Goal: Information Seeking & Learning: Learn about a topic

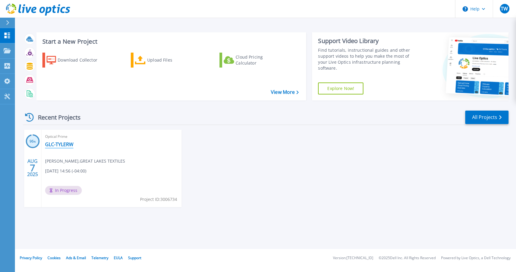
click at [52, 146] on link "GLC-TYLERW" at bounding box center [59, 144] width 28 height 6
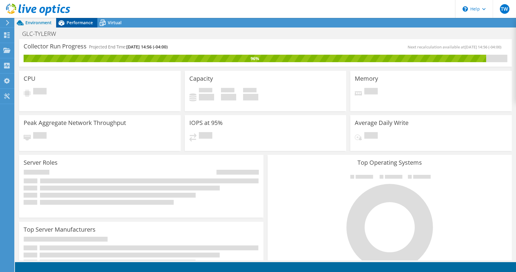
click at [73, 25] on span "Performance" at bounding box center [80, 23] width 26 height 6
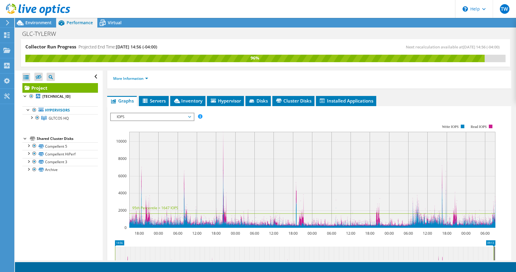
scroll to position [92, 0]
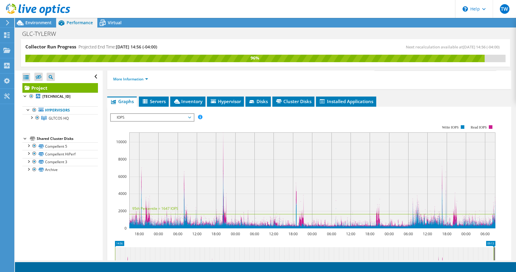
click at [155, 114] on span "IOPS" at bounding box center [152, 117] width 77 height 7
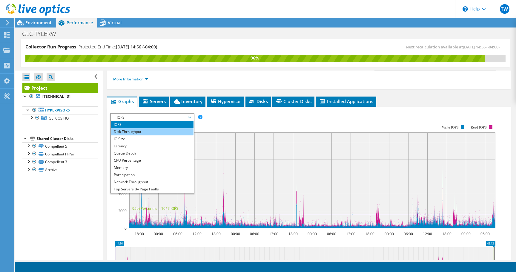
click at [142, 128] on li "Disk Throughput" at bounding box center [152, 131] width 83 height 7
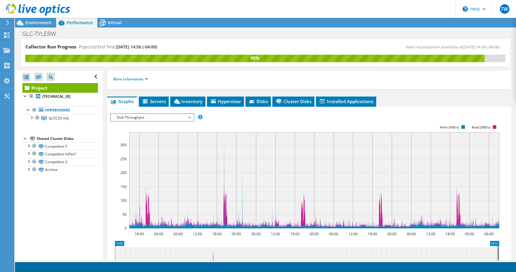
click at [140, 114] on span "Disk Throughput" at bounding box center [152, 117] width 77 height 7
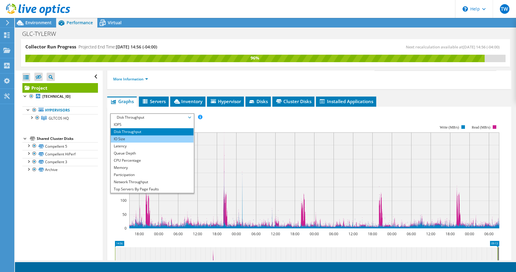
click at [134, 135] on li "IO Size" at bounding box center [152, 138] width 83 height 7
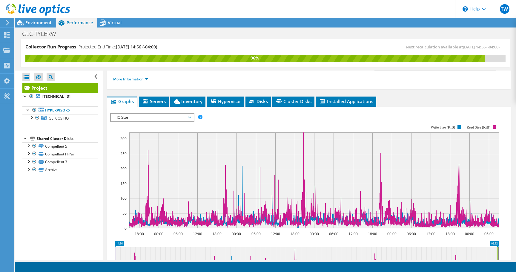
click at [133, 114] on span "IO Size" at bounding box center [152, 117] width 77 height 7
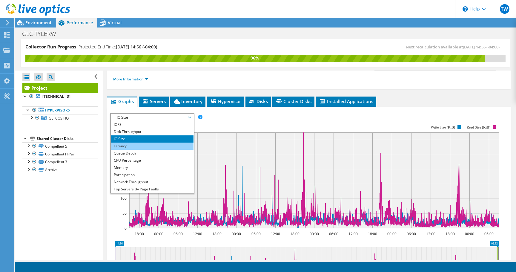
click at [129, 143] on li "Latency" at bounding box center [152, 146] width 83 height 7
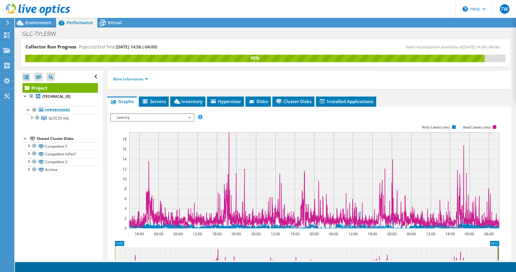
click at [132, 114] on span "Latency" at bounding box center [152, 117] width 77 height 7
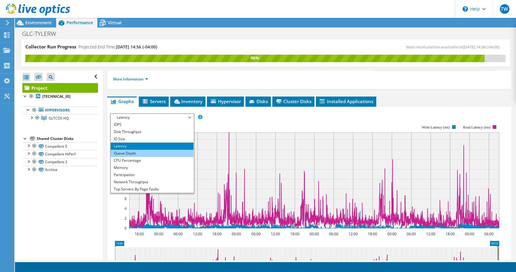
click at [125, 150] on li "Queue Depth" at bounding box center [152, 153] width 83 height 7
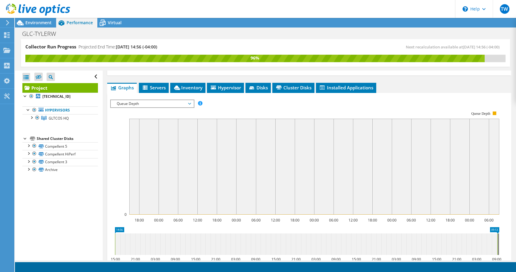
scroll to position [92, 0]
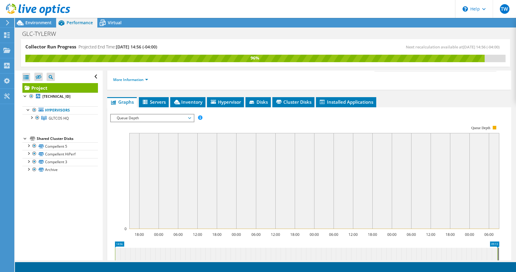
click at [137, 114] on span "Queue Depth" at bounding box center [152, 117] width 77 height 7
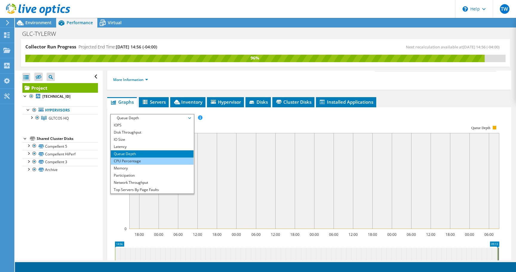
click at [132, 157] on li "CPU Percentage" at bounding box center [152, 160] width 83 height 7
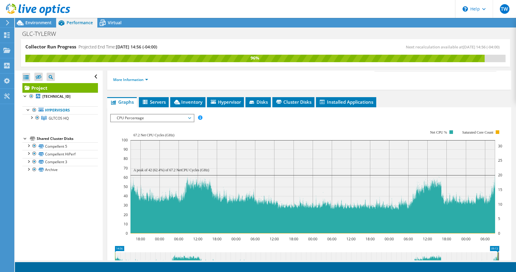
click at [164, 114] on span "CPU Percentage" at bounding box center [152, 117] width 77 height 7
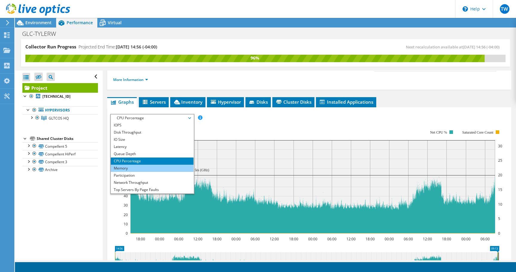
click at [150, 165] on li "Memory" at bounding box center [152, 168] width 83 height 7
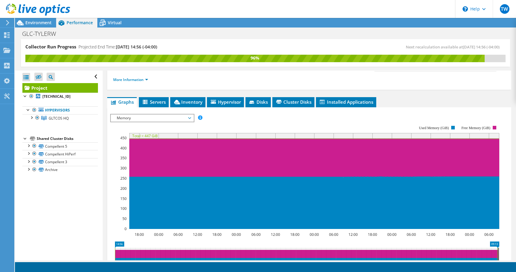
click at [141, 114] on span "Memory" at bounding box center [152, 117] width 77 height 7
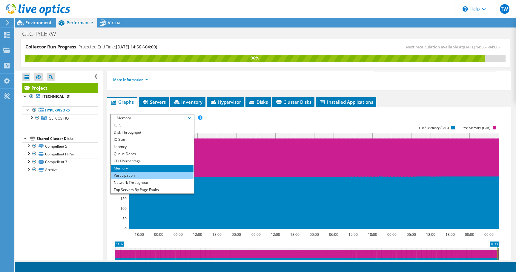
click at [127, 172] on li "Participation" at bounding box center [152, 175] width 83 height 7
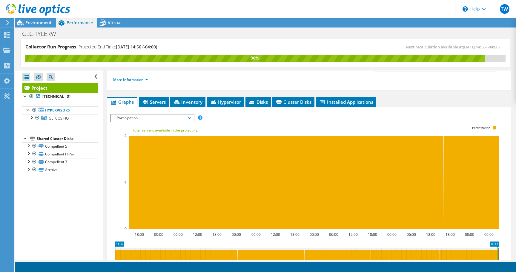
click at [141, 114] on span "Participation" at bounding box center [152, 117] width 77 height 7
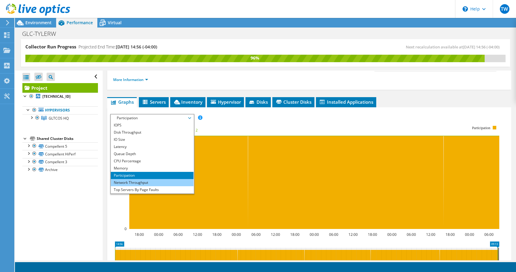
click at [133, 179] on li "Network Throughput" at bounding box center [152, 182] width 83 height 7
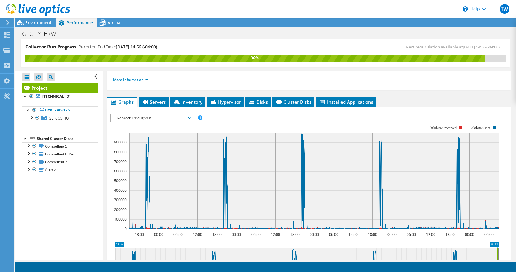
click at [137, 114] on span "Network Throughput" at bounding box center [152, 117] width 77 height 7
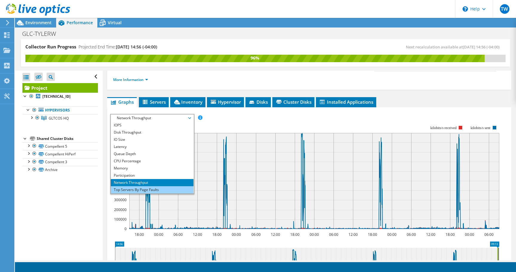
click at [133, 186] on li "Top Servers By Page Faults" at bounding box center [152, 189] width 83 height 7
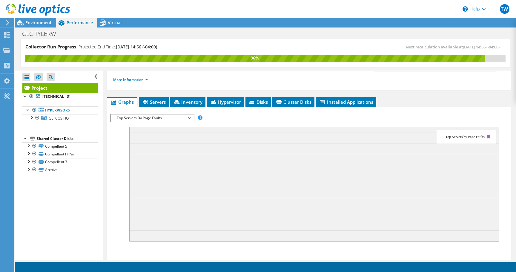
click at [145, 114] on span "Top Servers By Page Faults" at bounding box center [152, 117] width 77 height 7
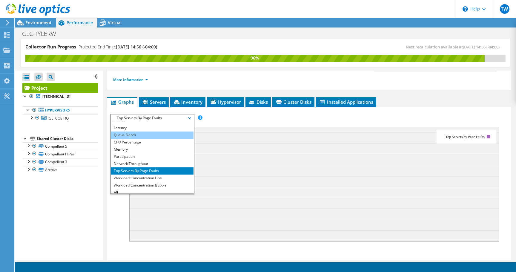
scroll to position [22, 0]
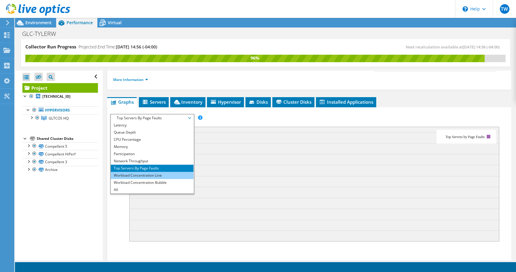
click at [142, 172] on li "Workload Concentration Line" at bounding box center [152, 175] width 83 height 7
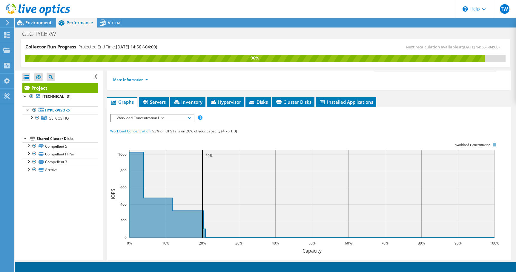
click at [143, 114] on span "Workload Concentration Line" at bounding box center [152, 117] width 77 height 7
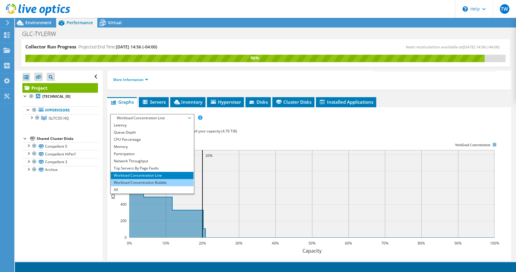
click at [138, 179] on li "Workload Concentration Bubble" at bounding box center [152, 182] width 83 height 7
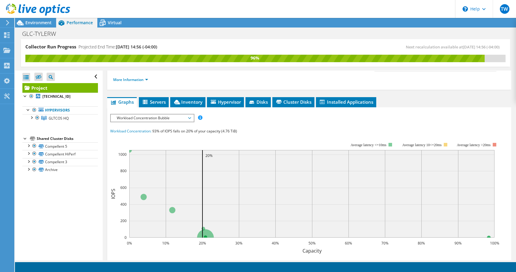
click at [141, 114] on span "Workload Concentration Bubble" at bounding box center [152, 117] width 77 height 7
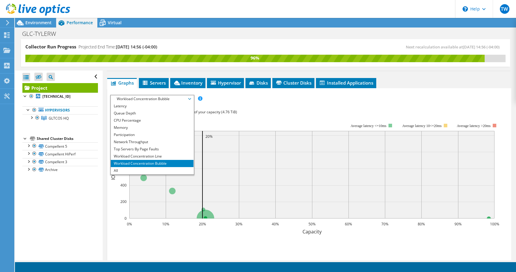
scroll to position [131, 0]
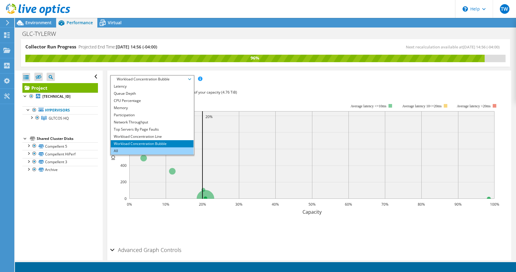
click at [131, 147] on li "All" at bounding box center [152, 150] width 83 height 7
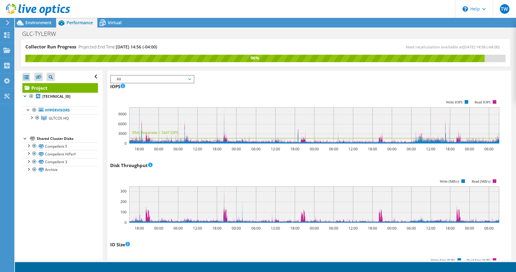
scroll to position [764, 0]
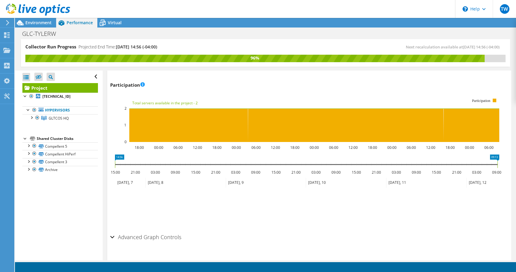
click at [120, 231] on h2 "Advanced Graph Controls" at bounding box center [145, 237] width 71 height 12
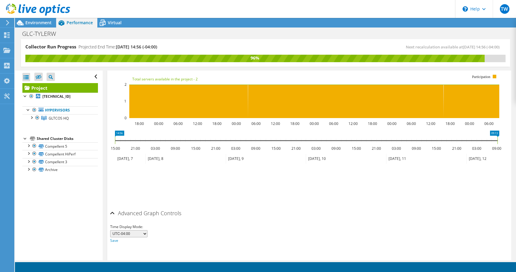
scroll to position [27, 0]
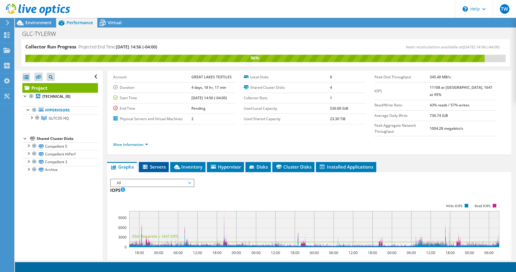
click at [158, 164] on span "Servers" at bounding box center [154, 167] width 24 height 6
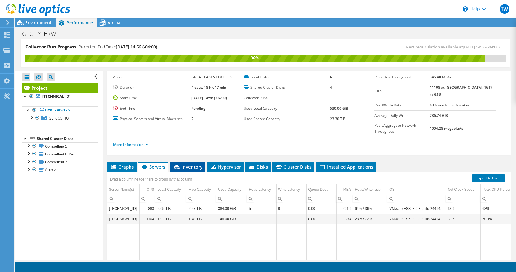
click at [189, 164] on span "Inventory" at bounding box center [187, 167] width 29 height 6
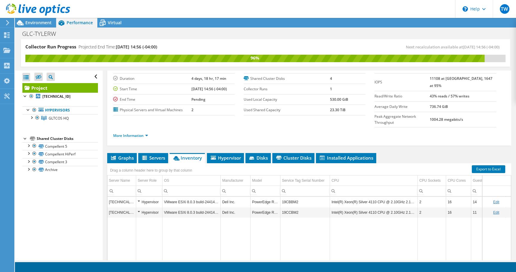
scroll to position [39, 0]
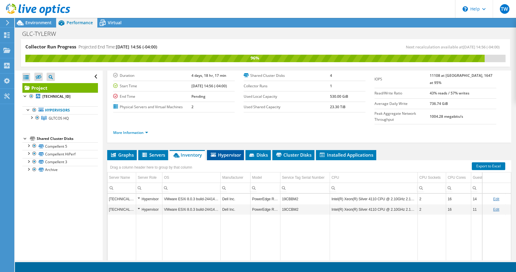
click at [229, 152] on span "Hypervisor" at bounding box center [225, 155] width 31 height 6
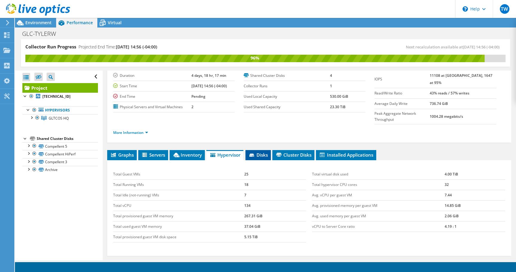
click at [271, 150] on li "Disks" at bounding box center [258, 155] width 25 height 10
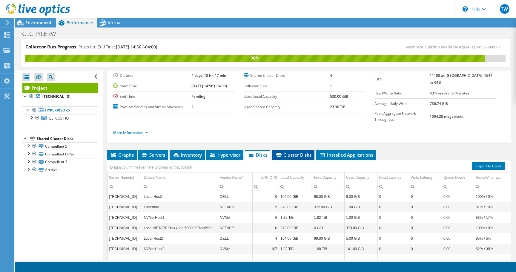
click at [287, 152] on span "Cluster Disks" at bounding box center [294, 155] width 36 height 6
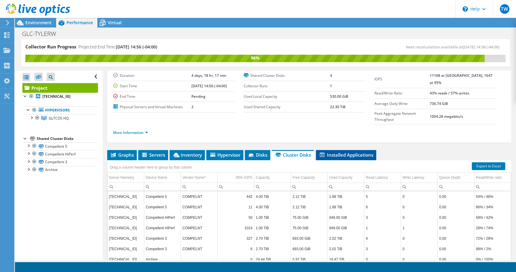
click at [334, 152] on span "Installed Applications" at bounding box center [346, 155] width 54 height 6
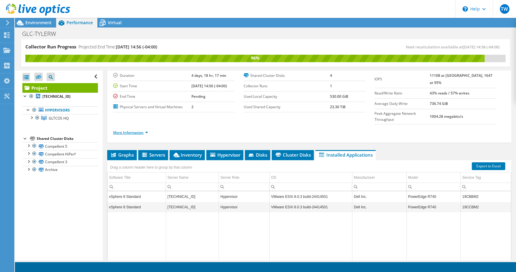
click at [145, 130] on link "More Information" at bounding box center [130, 132] width 35 height 5
